Goal: Communication & Community: Answer question/provide support

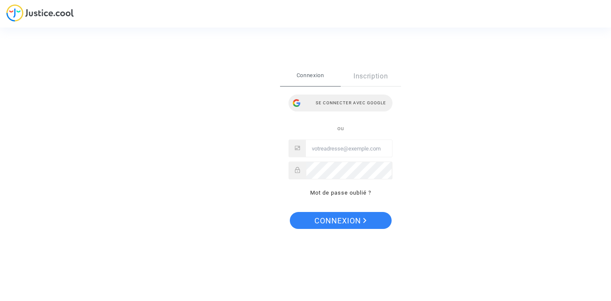
click at [355, 100] on div "Se connecter avec Google" at bounding box center [341, 103] width 104 height 17
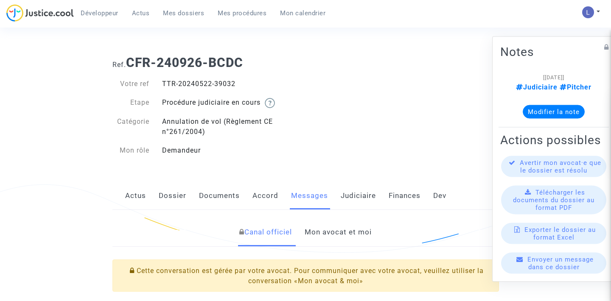
click at [223, 80] on div "TTR-20240522-39032" at bounding box center [231, 84] width 150 height 10
copy div "39032"
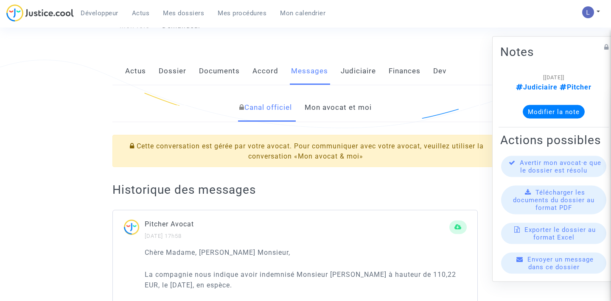
scroll to position [214, 0]
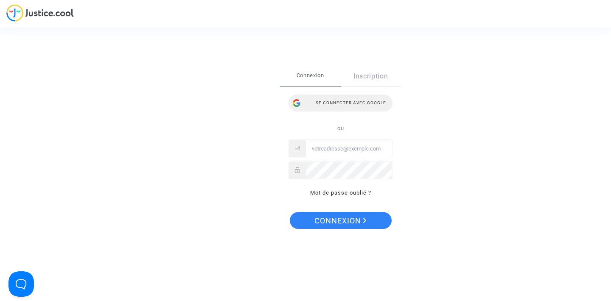
click at [334, 101] on div "Se connecter avec Google" at bounding box center [341, 103] width 104 height 17
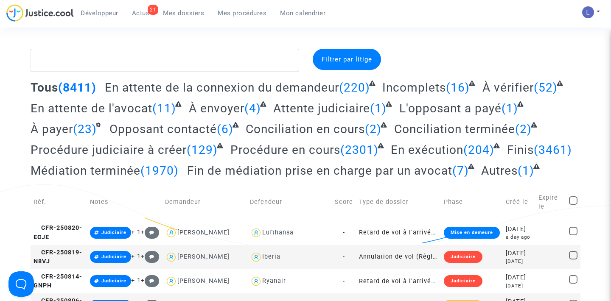
click at [142, 12] on span "Actus" at bounding box center [141, 13] width 18 height 8
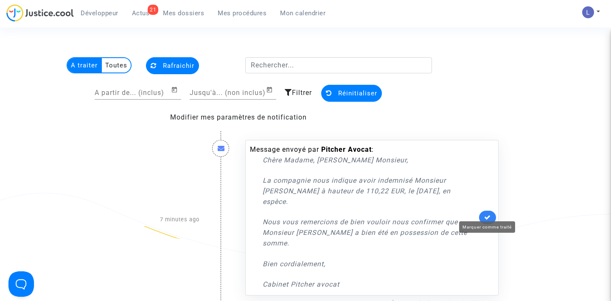
click at [491, 214] on icon at bounding box center [487, 217] width 7 height 6
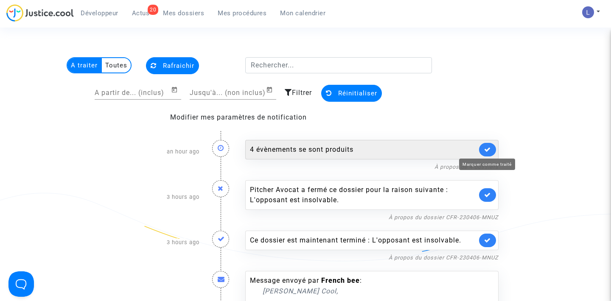
click at [489, 152] on icon at bounding box center [487, 149] width 7 height 6
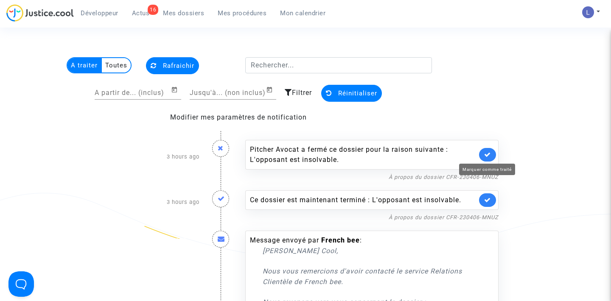
click at [489, 152] on icon at bounding box center [487, 155] width 7 height 6
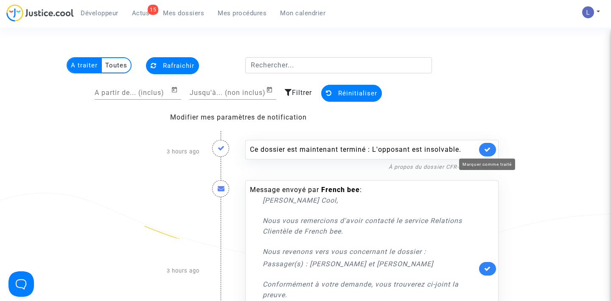
click at [489, 152] on icon at bounding box center [487, 149] width 7 height 6
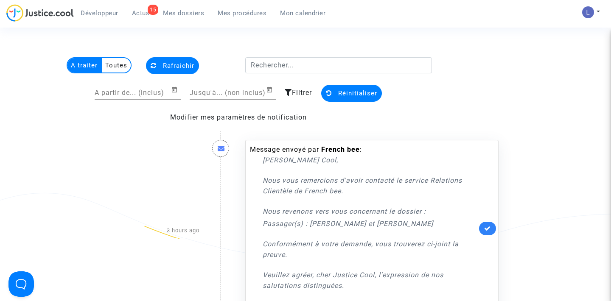
click at [483, 230] on link at bounding box center [487, 229] width 17 height 14
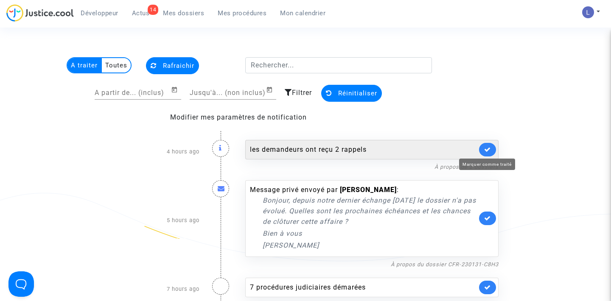
click at [487, 149] on icon at bounding box center [487, 149] width 7 height 6
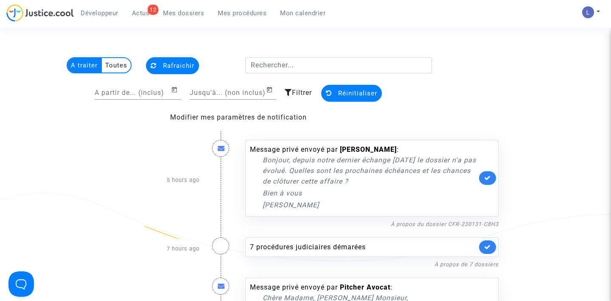
click at [483, 182] on link at bounding box center [487, 178] width 17 height 14
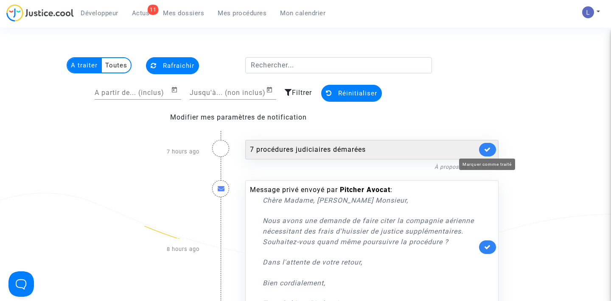
click at [486, 150] on icon at bounding box center [487, 149] width 7 height 6
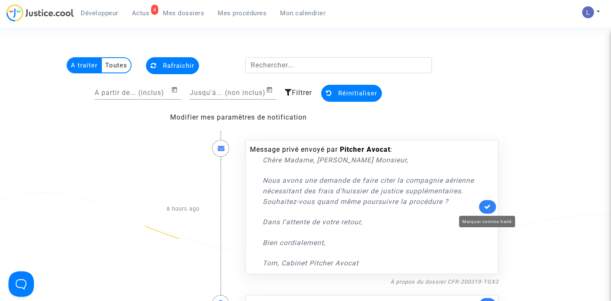
click at [491, 210] on icon at bounding box center [487, 207] width 7 height 6
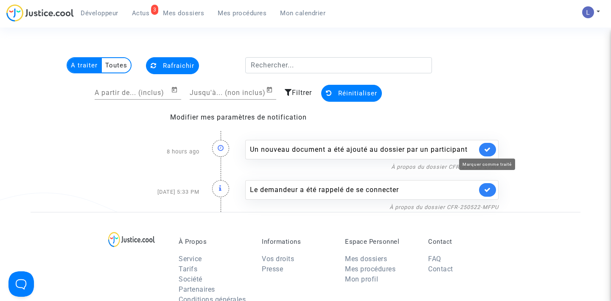
click at [487, 152] on icon at bounding box center [487, 149] width 7 height 6
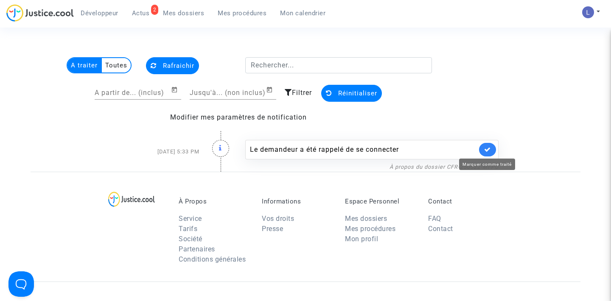
click at [487, 152] on icon at bounding box center [487, 149] width 7 height 6
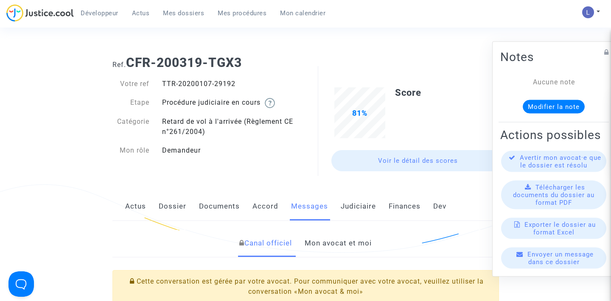
click at [227, 86] on div "TTR-20200107-29192" at bounding box center [231, 84] width 150 height 10
copy div "29192"
click at [331, 241] on link "Mon avocat et moi" at bounding box center [338, 244] width 67 height 28
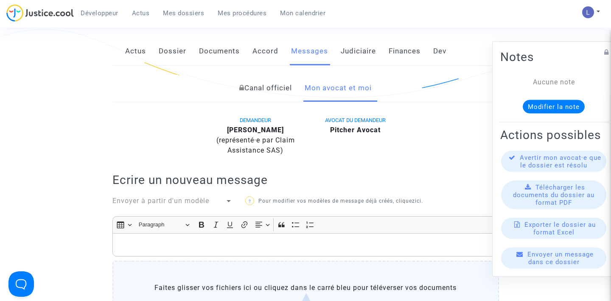
scroll to position [116, 0]
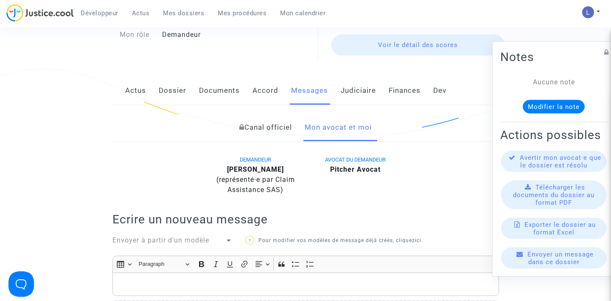
click at [265, 132] on link "Canal officiel" at bounding box center [265, 128] width 53 height 28
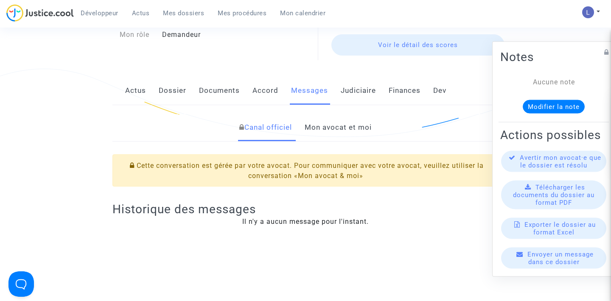
click at [324, 135] on link "Mon avocat et moi" at bounding box center [338, 128] width 67 height 28
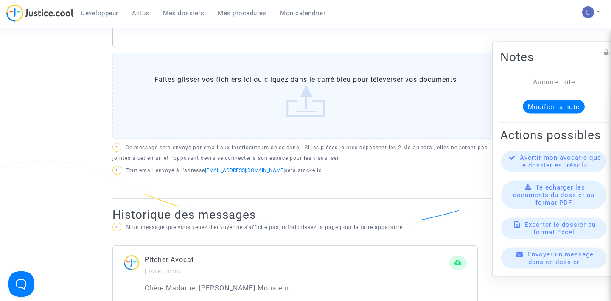
scroll to position [264, 0]
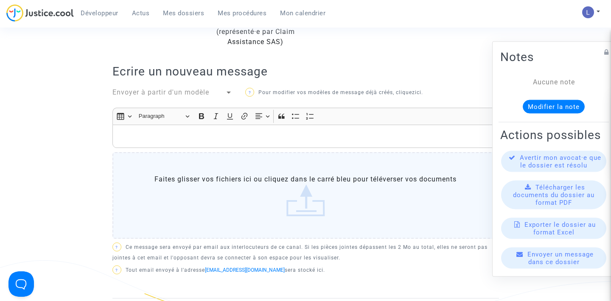
click at [180, 137] on p "Rich Text Editor, main" at bounding box center [306, 136] width 378 height 11
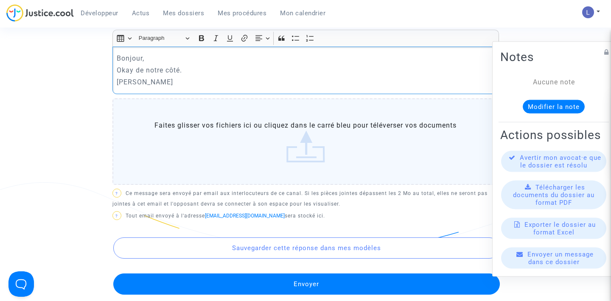
scroll to position [343, 0]
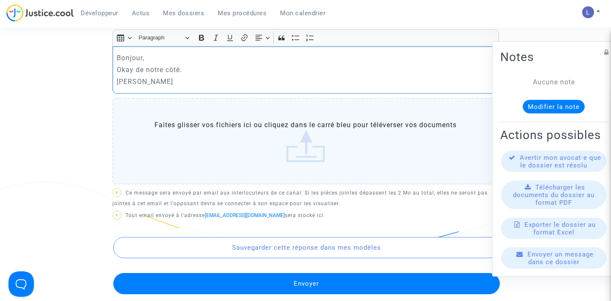
click at [253, 283] on button "Envoyer" at bounding box center [306, 283] width 387 height 21
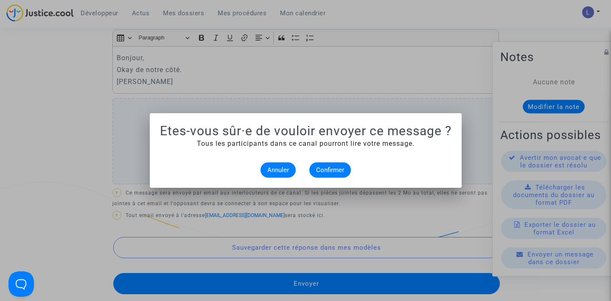
scroll to position [0, 0]
click at [327, 174] on button "Confirmer" at bounding box center [330, 170] width 42 height 15
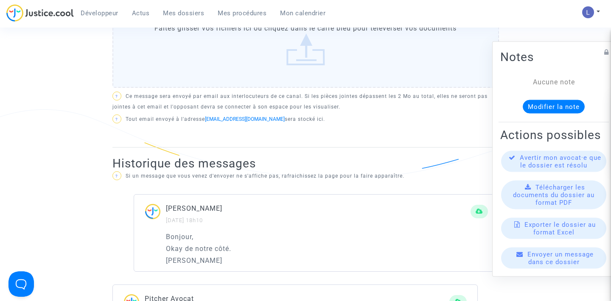
scroll to position [502, 0]
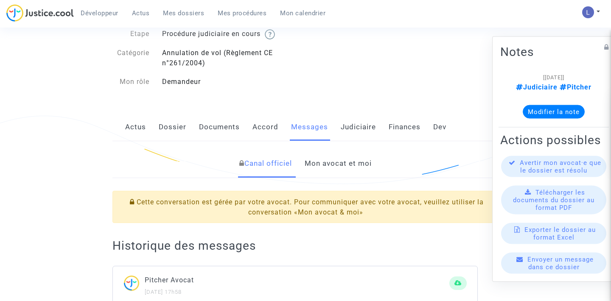
scroll to position [42, 0]
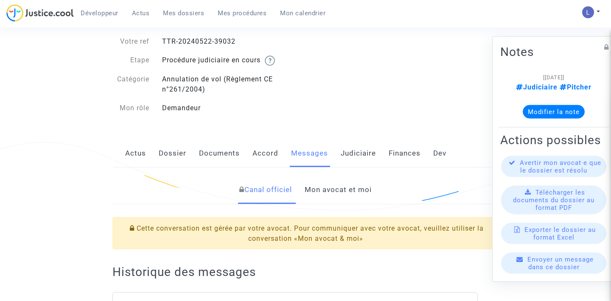
click at [331, 187] on link "Mon avocat et moi" at bounding box center [338, 190] width 67 height 28
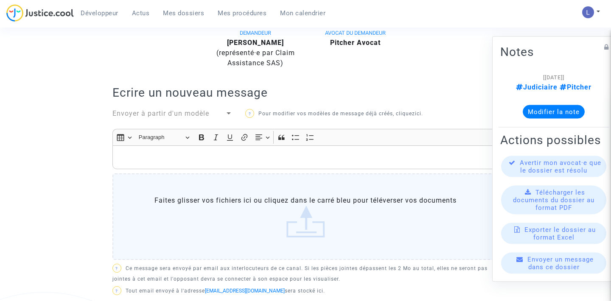
scroll to position [253, 0]
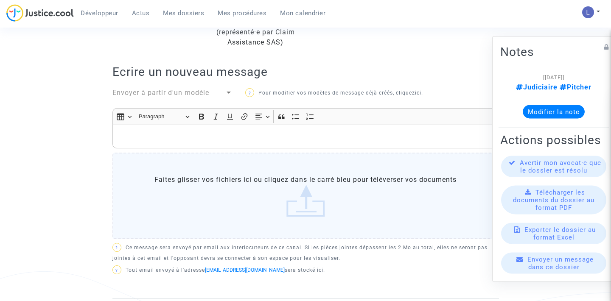
click at [219, 136] on p "Rich Text Editor, main" at bounding box center [306, 137] width 378 height 11
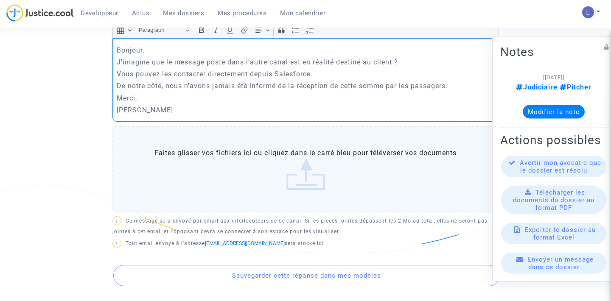
scroll to position [362, 0]
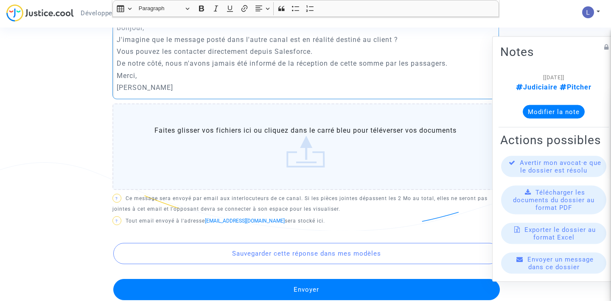
click at [253, 285] on button "Envoyer" at bounding box center [306, 289] width 387 height 21
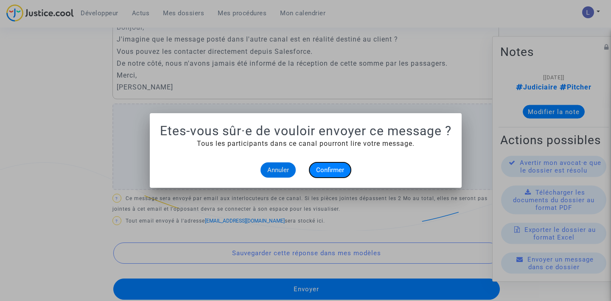
click at [330, 169] on span "Confirmer" at bounding box center [330, 170] width 28 height 8
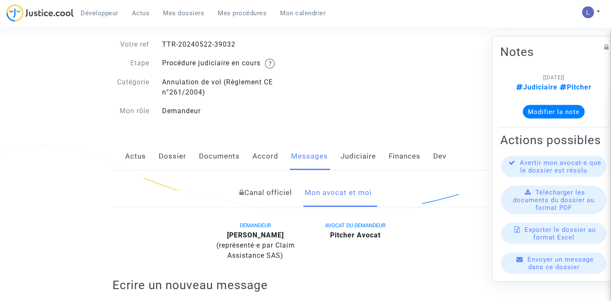
scroll to position [83, 0]
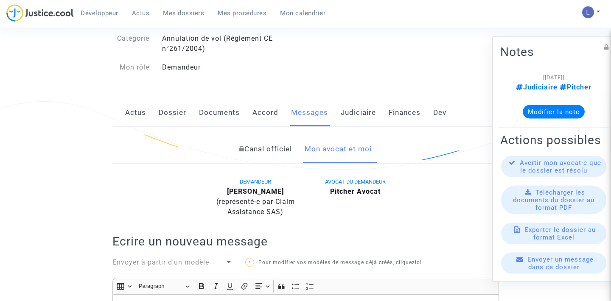
click at [262, 153] on link "Canal officiel" at bounding box center [265, 149] width 53 height 28
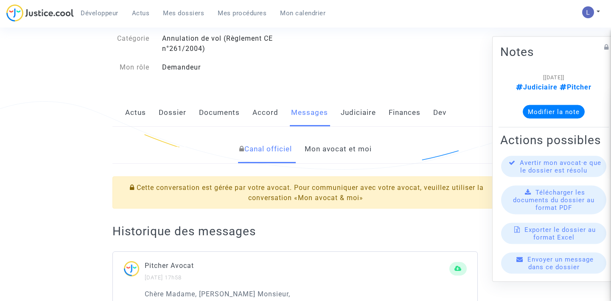
scroll to position [214, 0]
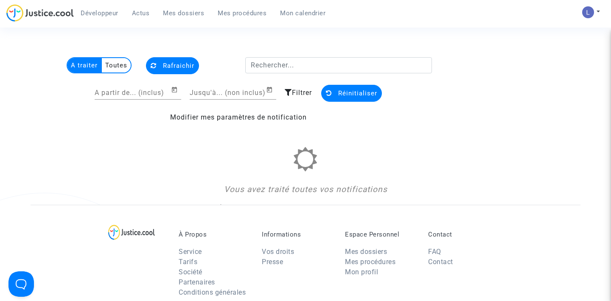
click at [175, 13] on span "Mes dossiers" at bounding box center [183, 13] width 41 height 8
